Goal: Information Seeking & Learning: Learn about a topic

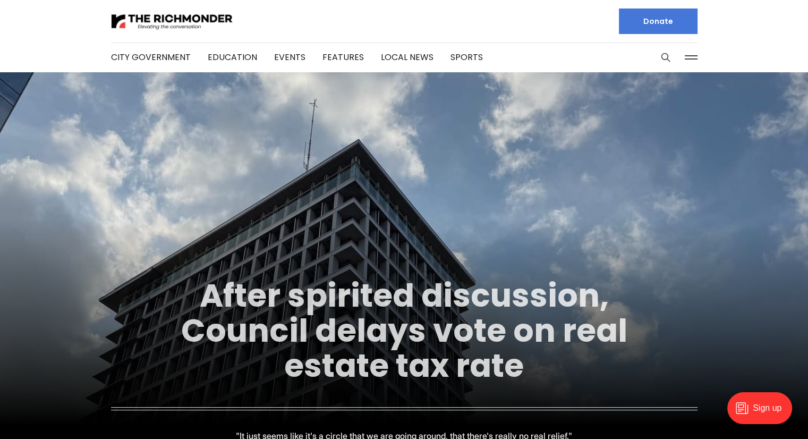
click at [269, 327] on link "After spirited discussion, Council delays vote on real estate tax rate" at bounding box center [404, 330] width 446 height 115
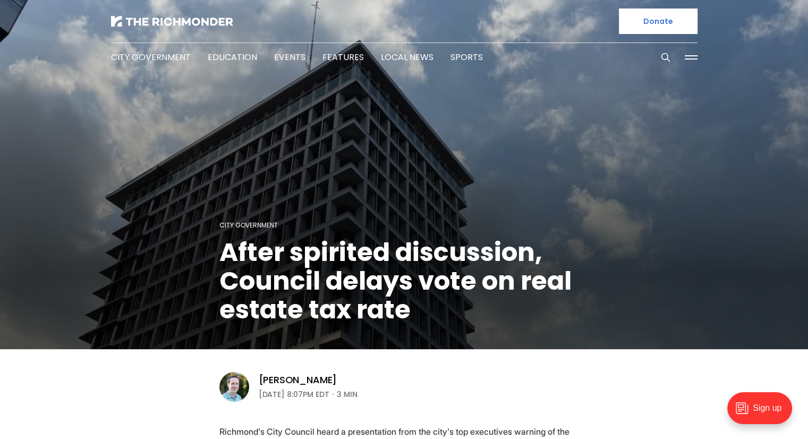
scroll to position [384, 0]
